Goal: Find specific page/section: Find specific page/section

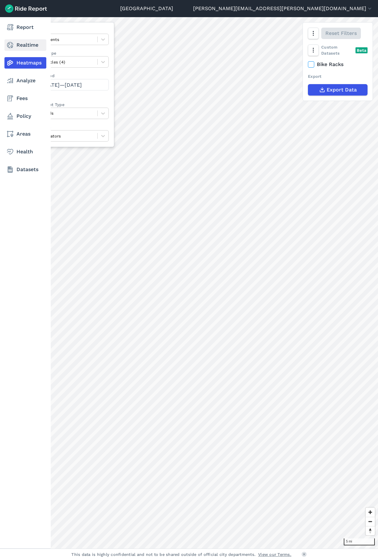
click at [19, 47] on link "Realtime" at bounding box center [25, 44] width 42 height 11
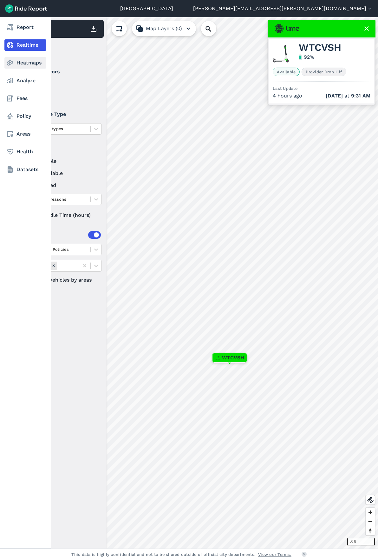
click at [26, 63] on link "Heatmaps" at bounding box center [25, 62] width 42 height 11
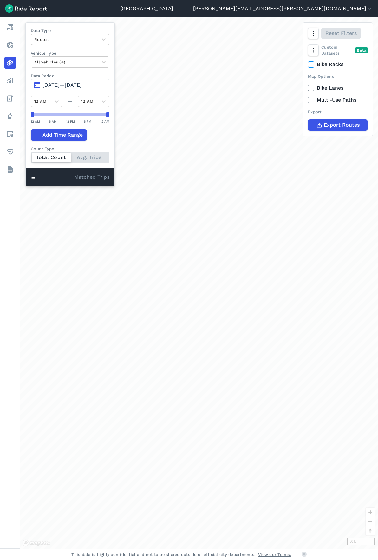
click at [77, 42] on div at bounding box center [64, 39] width 61 height 7
click at [70, 77] on div "Curb Events" at bounding box center [70, 76] width 79 height 11
